Goal: Information Seeking & Learning: Learn about a topic

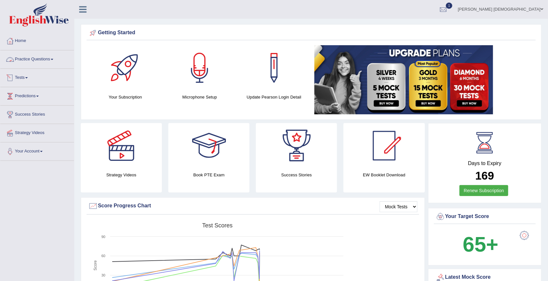
click at [31, 58] on link "Practice Questions" at bounding box center [37, 58] width 74 height 16
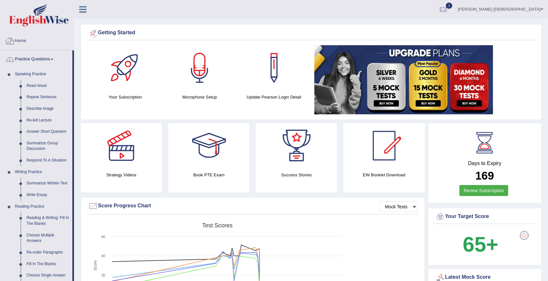
click at [30, 42] on link "Home" at bounding box center [37, 40] width 74 height 16
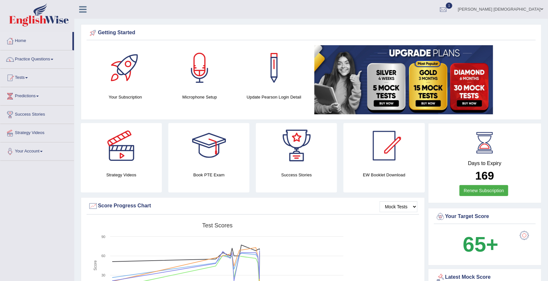
click at [434, 91] on img at bounding box center [404, 79] width 179 height 69
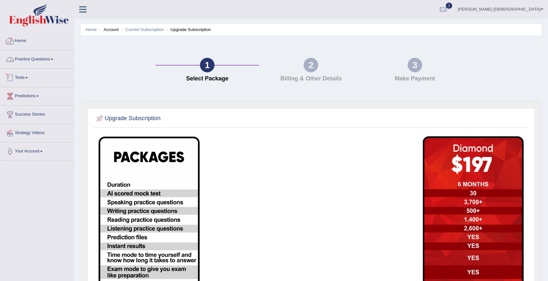
click at [22, 45] on link "Home" at bounding box center [37, 40] width 74 height 16
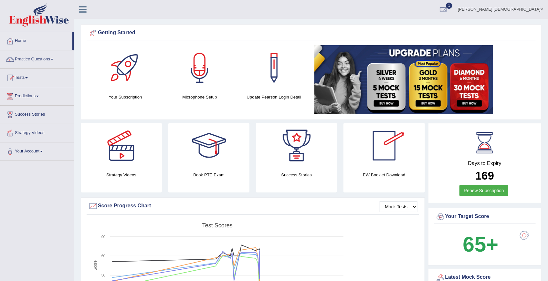
click at [382, 158] on div at bounding box center [384, 145] width 45 height 45
click at [384, 153] on div at bounding box center [384, 145] width 45 height 45
click at [26, 78] on link "Tests" at bounding box center [37, 77] width 74 height 16
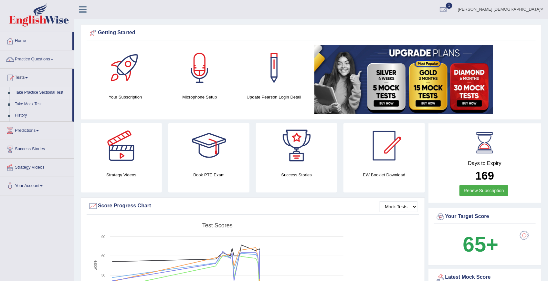
click at [34, 91] on link "Take Practice Sectional Test" at bounding box center [42, 93] width 60 height 12
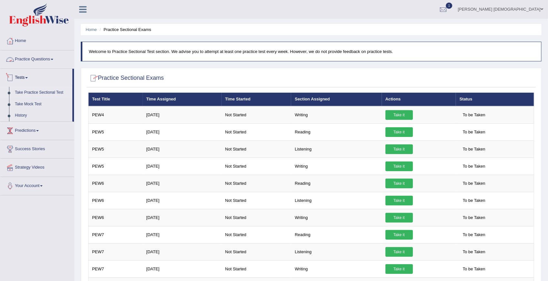
click at [27, 59] on link "Practice Questions" at bounding box center [37, 58] width 74 height 16
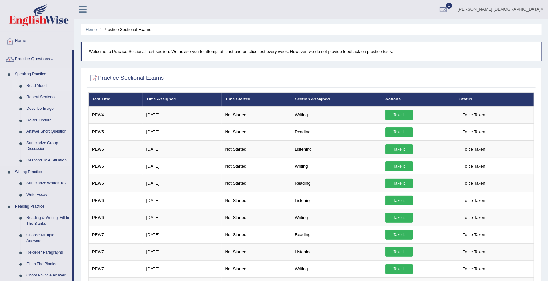
click at [33, 84] on link "Read Aloud" at bounding box center [48, 86] width 49 height 12
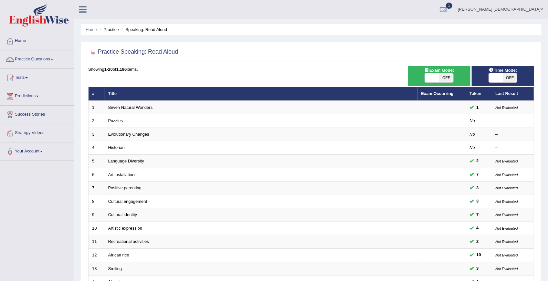
click at [440, 79] on span "OFF" at bounding box center [446, 77] width 14 height 9
checkbox input "true"
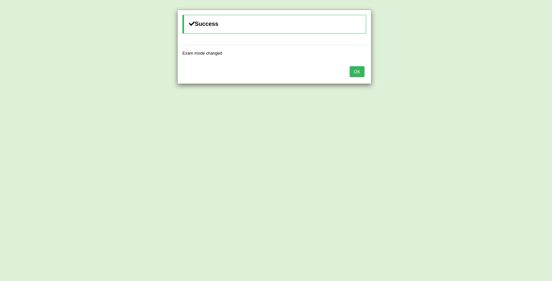
click at [355, 72] on button "OK" at bounding box center [357, 71] width 15 height 11
